Goal: Information Seeking & Learning: Learn about a topic

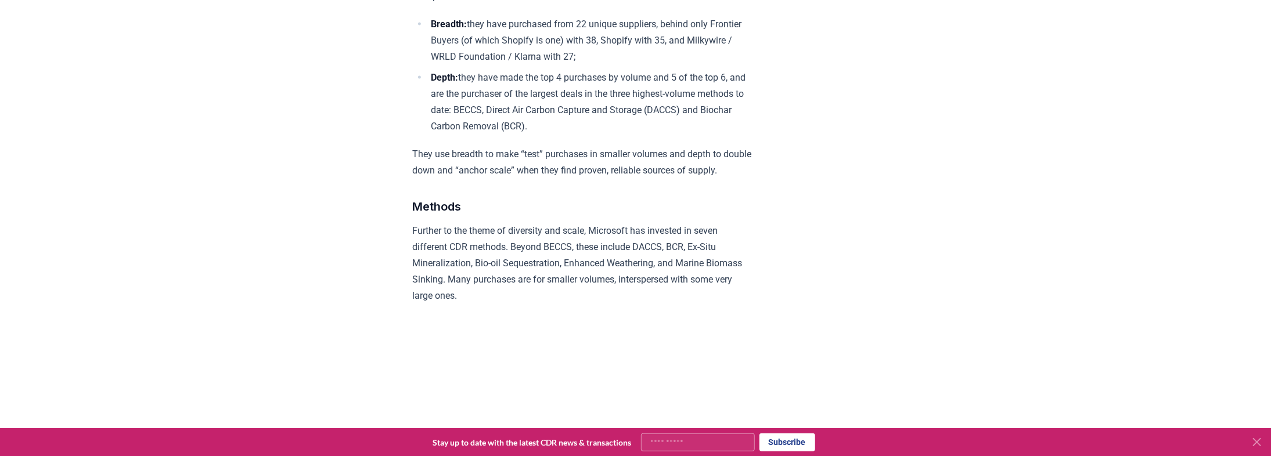
scroll to position [1254, 0]
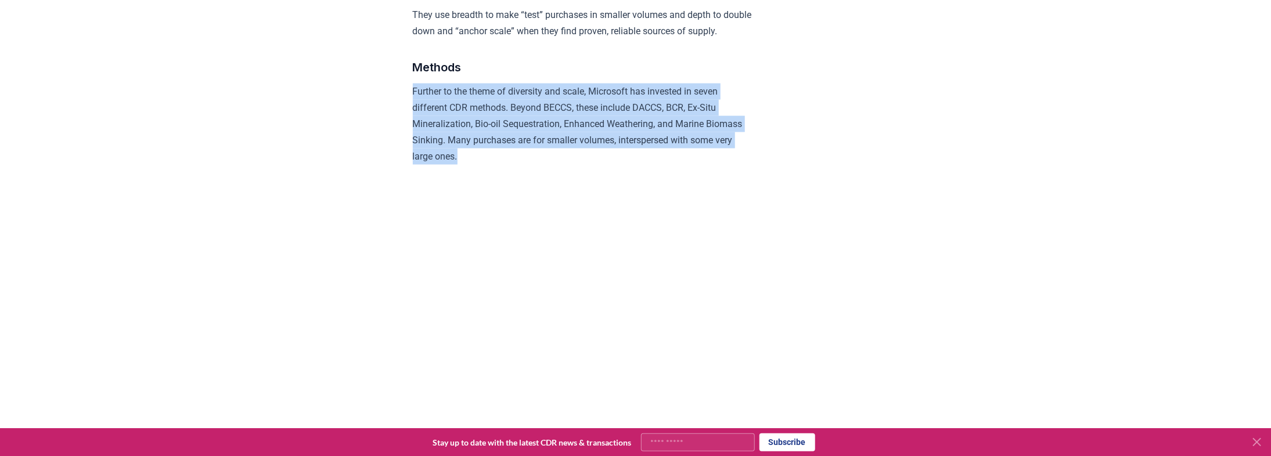
drag, startPoint x: 401, startPoint y: 115, endPoint x: 552, endPoint y: 190, distance: 168.8
click at [552, 165] on p "Further to the theme of diversity and scale, Microsoft has invested in seven di…" at bounding box center [583, 124] width 340 height 81
drag, startPoint x: 573, startPoint y: 190, endPoint x: 355, endPoint y: 115, distance: 230.5
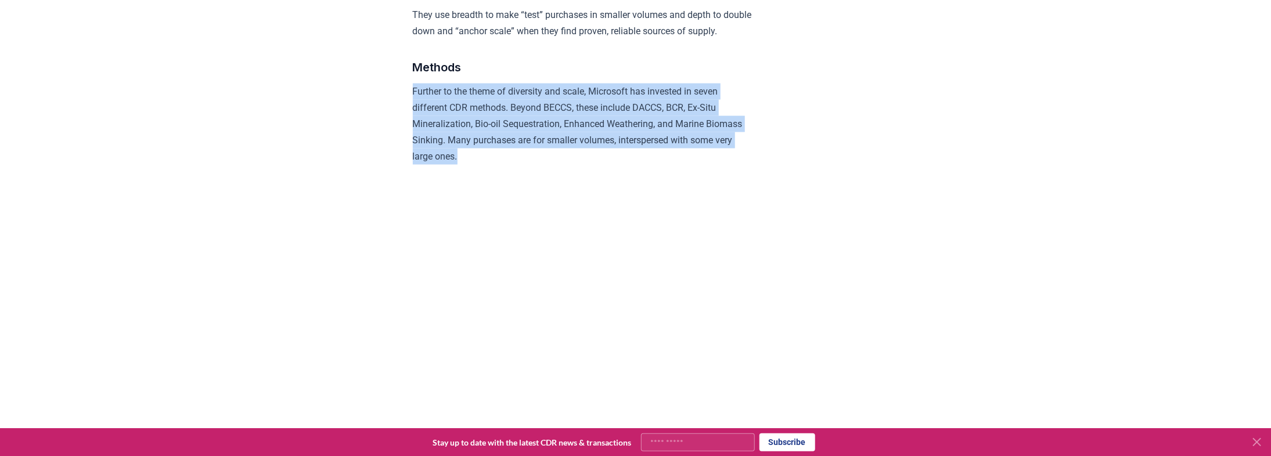
drag, startPoint x: 322, startPoint y: 120, endPoint x: 587, endPoint y: 180, distance: 272.2
click at [587, 165] on p "Further to the theme of diversity and scale, Microsoft has invested in seven di…" at bounding box center [583, 124] width 340 height 81
drag, startPoint x: 609, startPoint y: 181, endPoint x: 352, endPoint y: 118, distance: 264.2
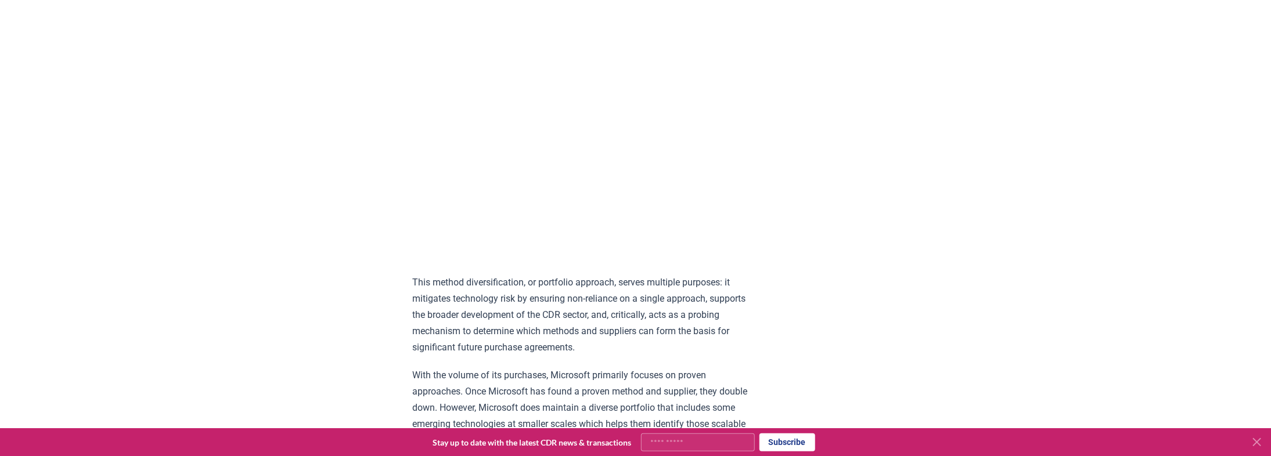
scroll to position [1394, 0]
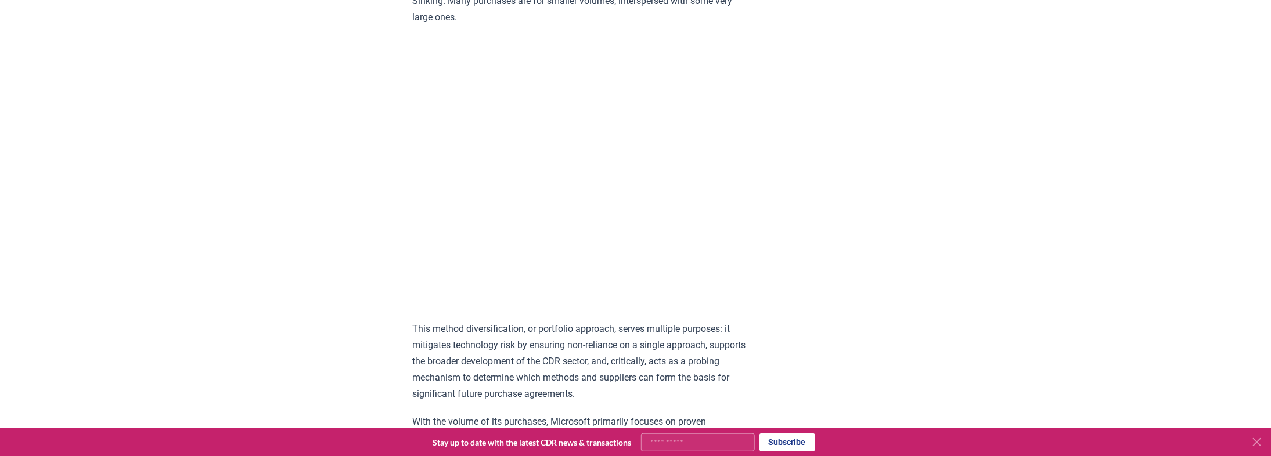
click at [563, 355] on p "This method diversification, or portfolio approach, serves multiple purposes: i…" at bounding box center [583, 362] width 340 height 81
click at [566, 365] on p "This method diversification, or portfolio approach, serves multiple purposes: i…" at bounding box center [583, 362] width 340 height 81
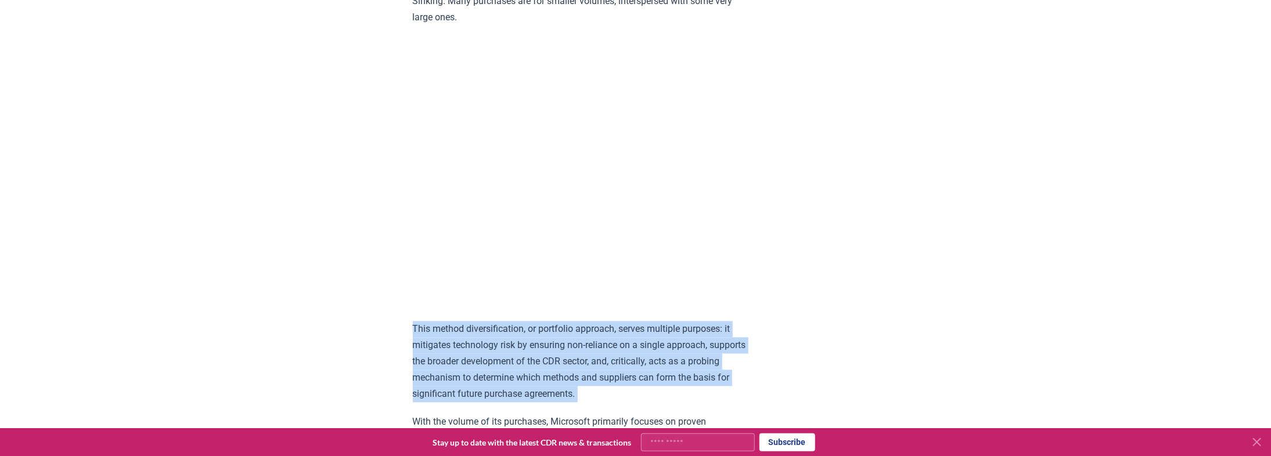
click at [566, 365] on p "This method diversification, or portfolio approach, serves multiple purposes: i…" at bounding box center [583, 362] width 340 height 81
click at [573, 380] on p "This method diversification, or portfolio approach, serves multiple purposes: i…" at bounding box center [583, 362] width 340 height 81
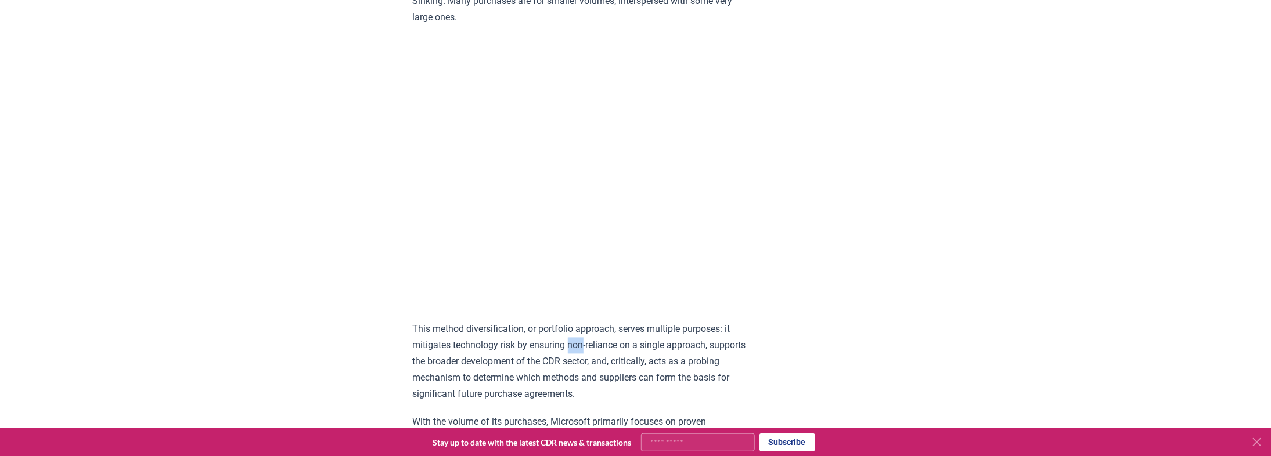
click at [573, 380] on p "This method diversification, or portfolio approach, serves multiple purposes: i…" at bounding box center [583, 362] width 340 height 81
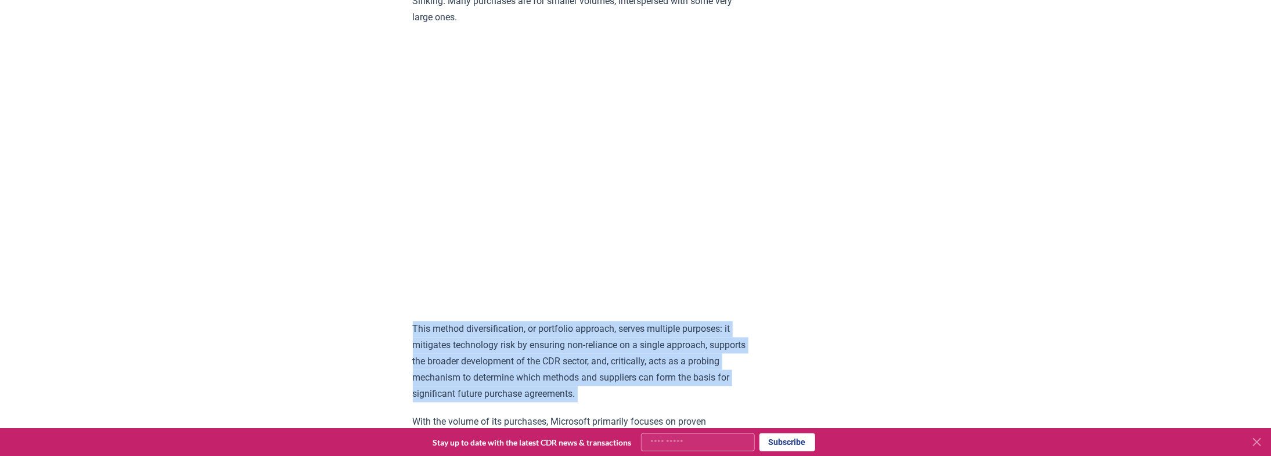
click at [573, 380] on p "This method diversification, or portfolio approach, serves multiple purposes: i…" at bounding box center [583, 362] width 340 height 81
click at [578, 393] on p "This method diversification, or portfolio approach, serves multiple purposes: i…" at bounding box center [583, 362] width 340 height 81
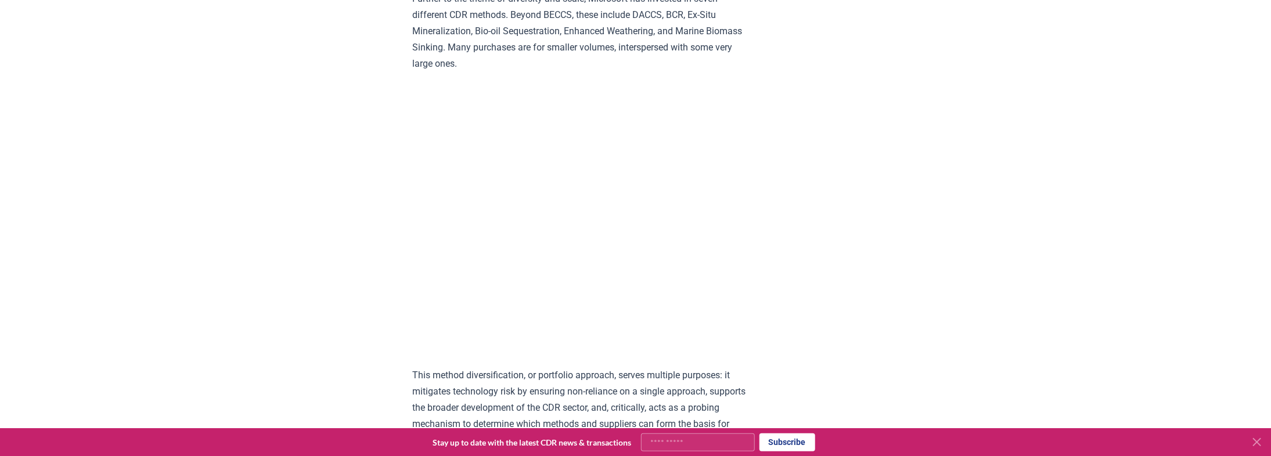
scroll to position [1301, 0]
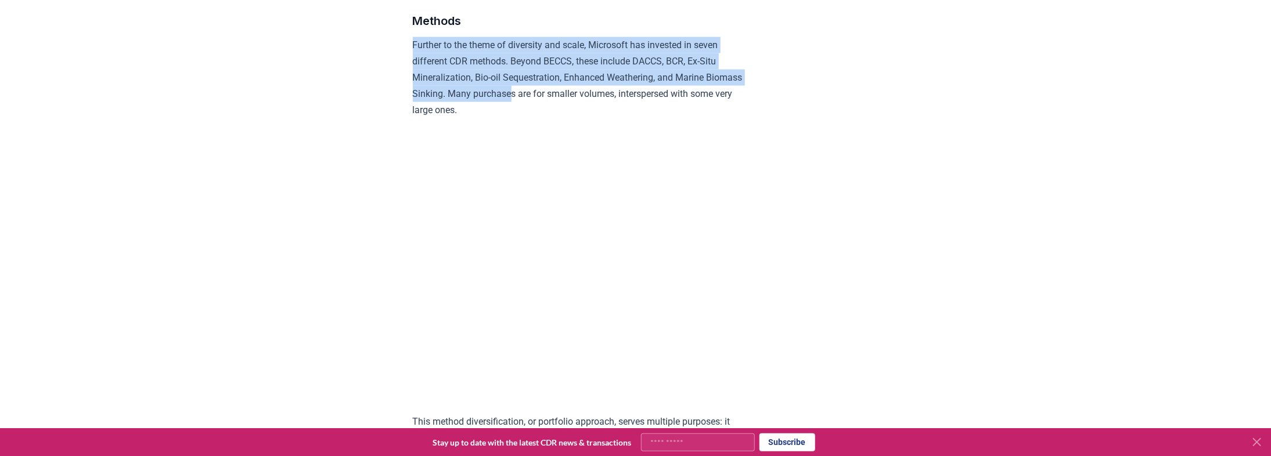
drag, startPoint x: 387, startPoint y: 67, endPoint x: 556, endPoint y: 124, distance: 178.9
click at [556, 118] on p "Further to the theme of diversity and scale, Microsoft has invested in seven di…" at bounding box center [583, 77] width 340 height 81
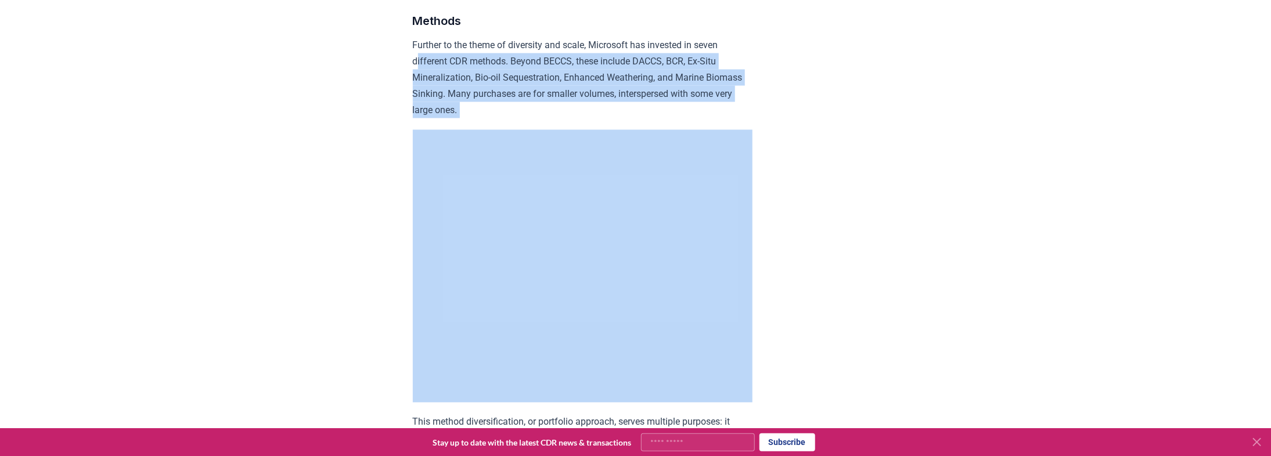
drag, startPoint x: 585, startPoint y: 150, endPoint x: 361, endPoint y: 77, distance: 235.8
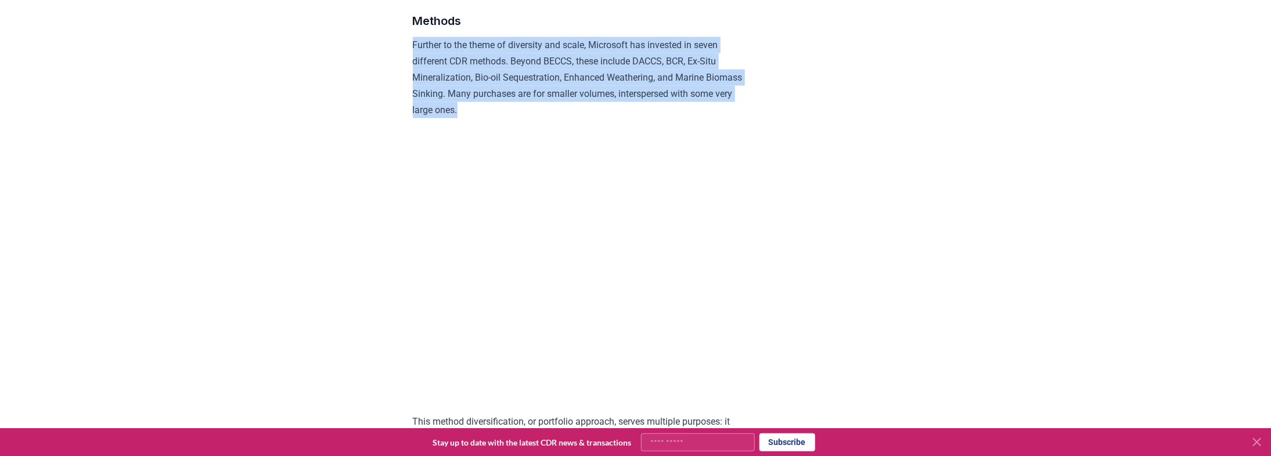
drag, startPoint x: 320, startPoint y: 73, endPoint x: 546, endPoint y: 141, distance: 236.0
click at [546, 118] on p "Further to the theme of diversity and scale, Microsoft has invested in seven di…" at bounding box center [583, 77] width 340 height 81
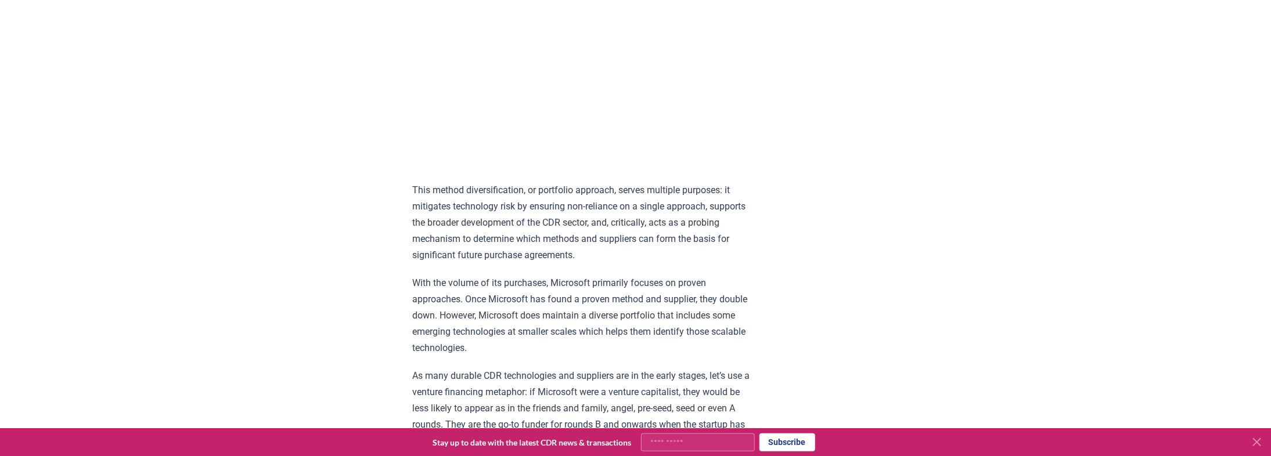
scroll to position [1626, 0]
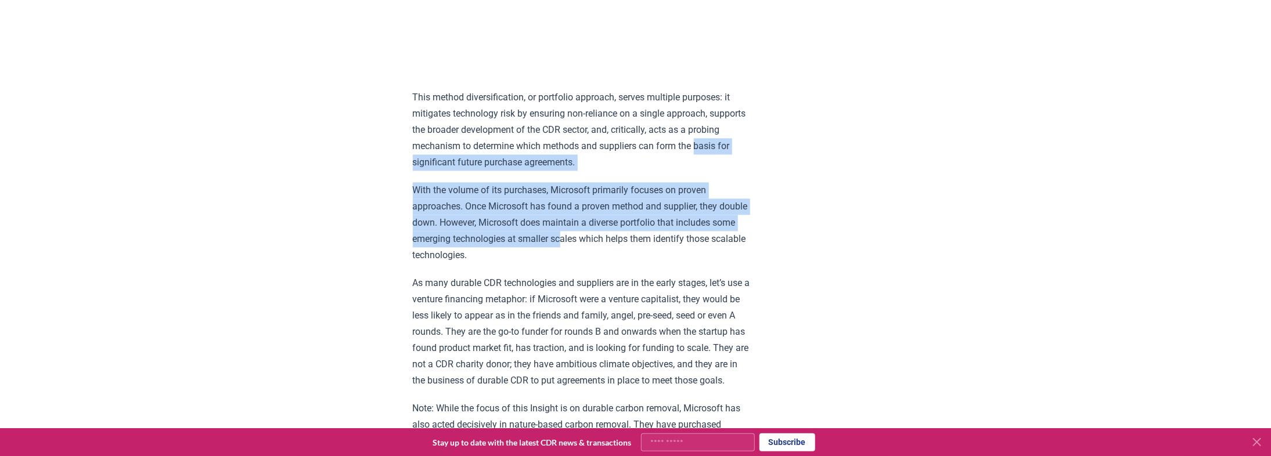
drag, startPoint x: 384, startPoint y: 186, endPoint x: 646, endPoint y: 278, distance: 276.9
click at [646, 264] on p "With the volume of its purchases, Microsoft primarily focuses on proven approac…" at bounding box center [583, 222] width 340 height 81
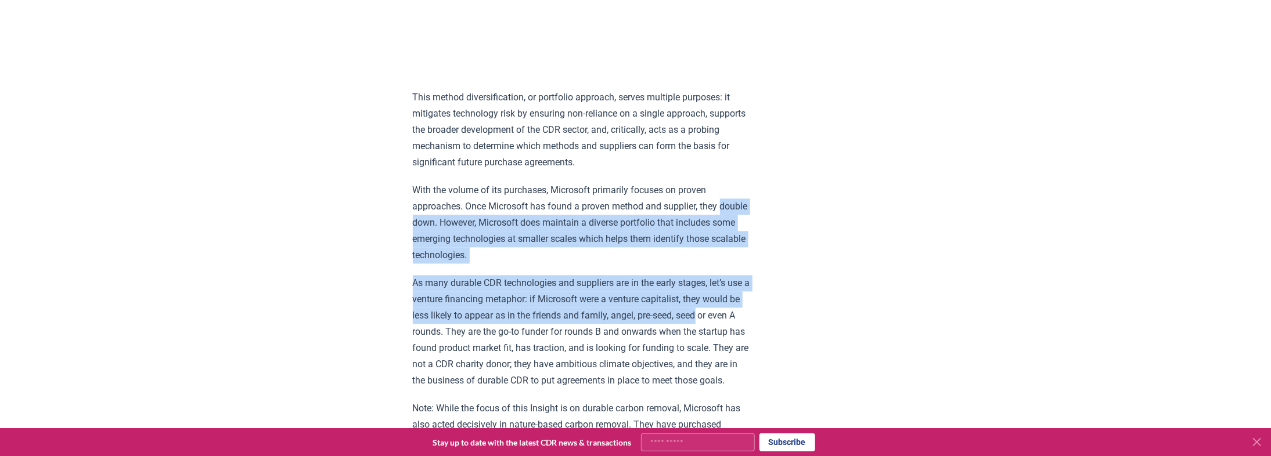
drag, startPoint x: 808, startPoint y: 343, endPoint x: 287, endPoint y: 212, distance: 537.7
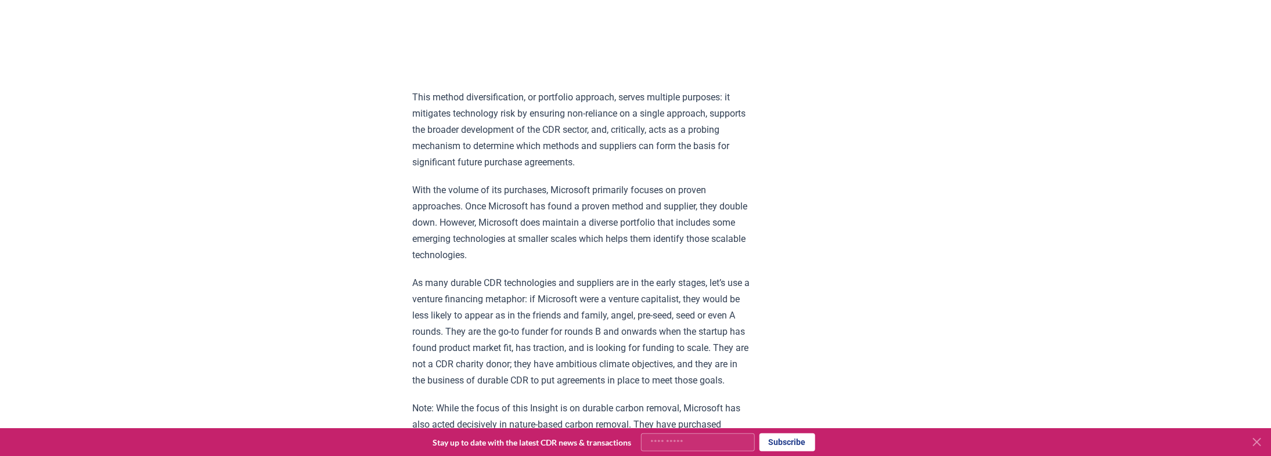
drag, startPoint x: 267, startPoint y: 170, endPoint x: 278, endPoint y: 167, distance: 10.8
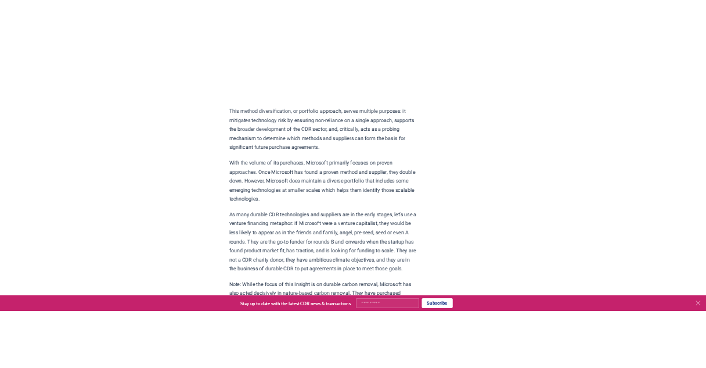
scroll to position [1440, 0]
